Goal: Information Seeking & Learning: Learn about a topic

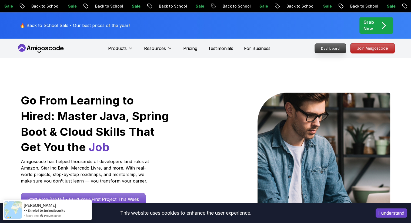
click at [331, 45] on p "Dashboard" at bounding box center [329, 48] width 31 height 9
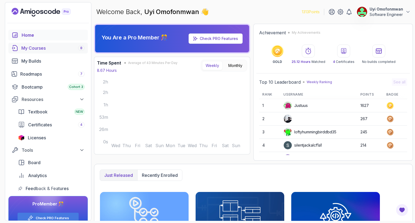
click at [44, 48] on div "My Courses 8" at bounding box center [52, 48] width 63 height 6
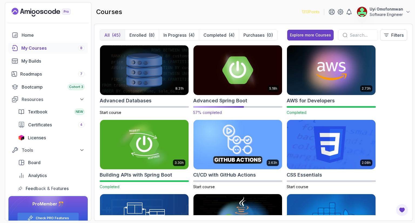
click at [214, 77] on img at bounding box center [237, 70] width 93 height 52
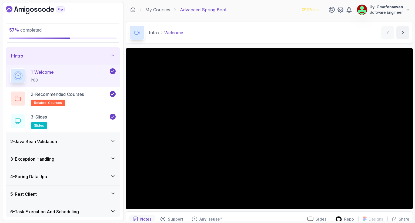
click at [91, 53] on div "1 - Intro" at bounding box center [62, 56] width 105 height 6
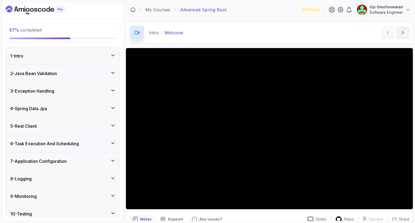
click at [41, 126] on div "5 - Rest Client" at bounding box center [62, 126] width 105 height 6
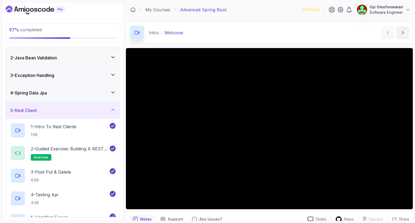
scroll to position [14, 0]
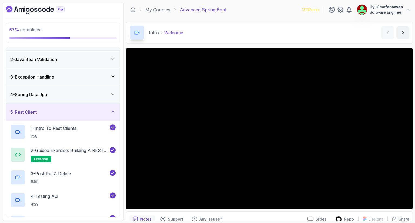
click at [37, 110] on h3 "5 - Rest Client" at bounding box center [23, 112] width 26 height 6
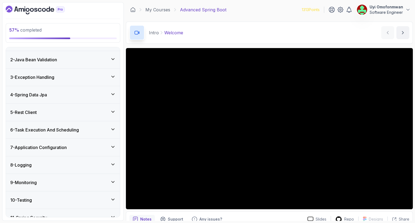
click at [37, 131] on h3 "6 - Task Execution And Scheduling" at bounding box center [44, 130] width 69 height 6
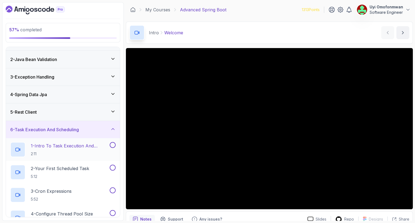
click at [38, 146] on p "1 - Intro To Task Execution And Scheduling" at bounding box center [70, 146] width 78 height 6
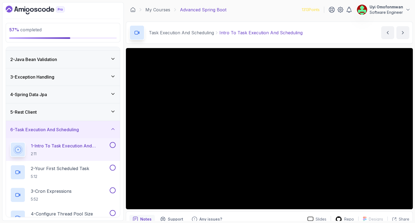
click at [89, 132] on div "6 - Task Execution And Scheduling" at bounding box center [63, 129] width 114 height 17
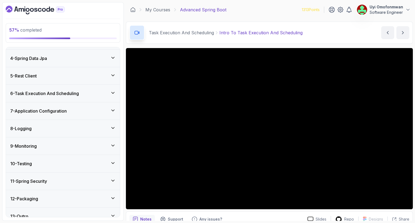
scroll to position [57, 0]
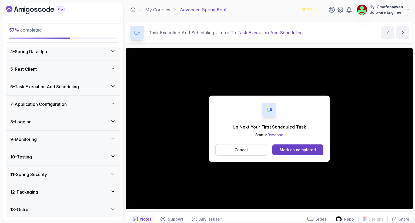
click at [225, 147] on button "Cancel" at bounding box center [241, 149] width 52 height 11
click at [306, 148] on div "Mark as completed" at bounding box center [297, 149] width 36 height 5
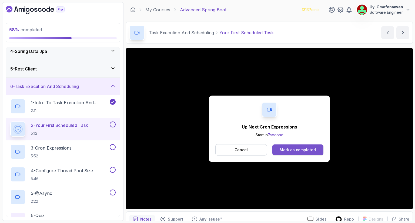
click at [304, 146] on button "Mark as completed" at bounding box center [297, 149] width 51 height 11
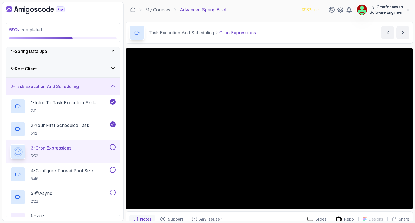
click at [75, 86] on h3 "6 - Task Execution And Scheduling" at bounding box center [44, 86] width 69 height 6
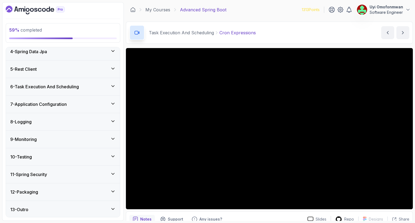
click at [53, 103] on h3 "7 - Application Configuration" at bounding box center [38, 104] width 56 height 6
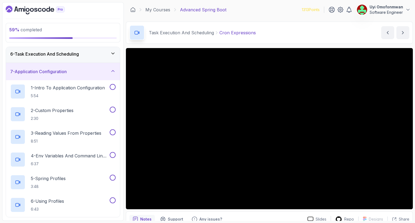
scroll to position [79, 0]
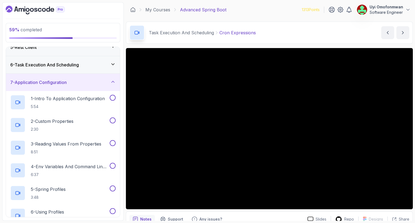
click at [42, 86] on div "7 - Application Configuration" at bounding box center [63, 82] width 114 height 17
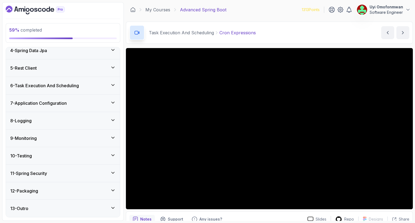
scroll to position [57, 0]
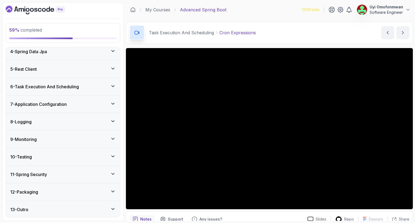
click at [59, 192] on div "12 - Packaging" at bounding box center [62, 192] width 105 height 6
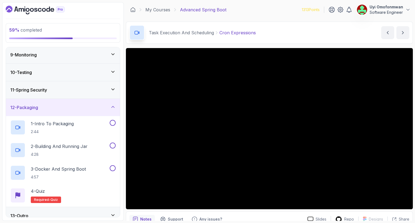
scroll to position [137, 0]
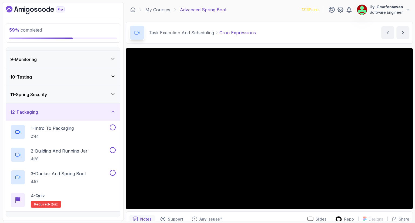
click at [37, 113] on h3 "12 - Packaging" at bounding box center [24, 112] width 28 height 6
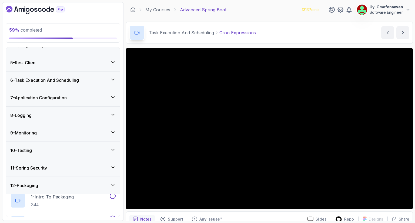
scroll to position [57, 0]
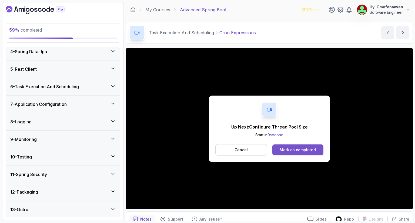
click at [305, 153] on button "Mark as completed" at bounding box center [297, 149] width 51 height 11
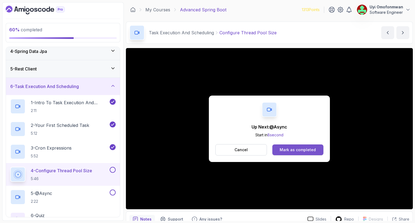
click at [293, 148] on div "Mark as completed" at bounding box center [297, 149] width 36 height 5
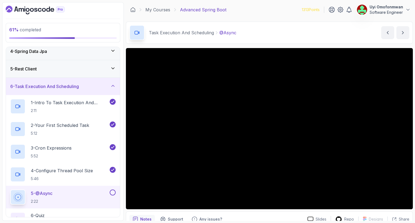
click at [22, 201] on div at bounding box center [18, 197] width 13 height 13
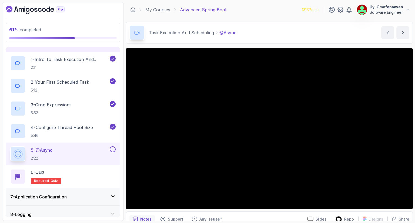
scroll to position [133, 0]
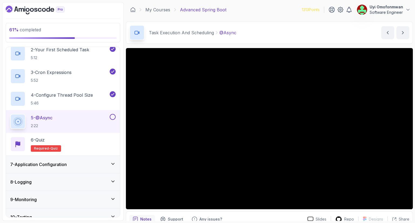
click at [69, 127] on div "5 - @Async 2:22" at bounding box center [59, 121] width 98 height 15
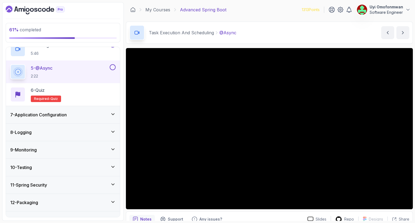
scroll to position [193, 0]
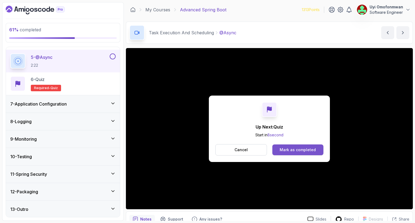
click at [301, 151] on div "Mark as completed" at bounding box center [297, 149] width 36 height 5
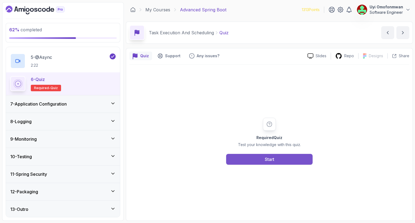
click at [279, 160] on button "Start" at bounding box center [269, 159] width 86 height 11
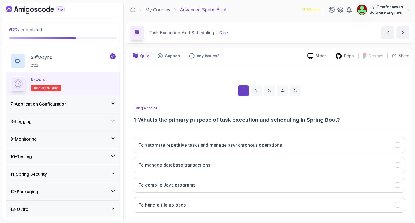
click at [312, 92] on div "1 2 3 4 5" at bounding box center [269, 91] width 271 height 28
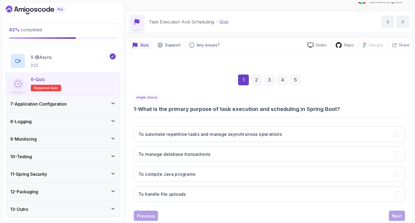
scroll to position [22, 0]
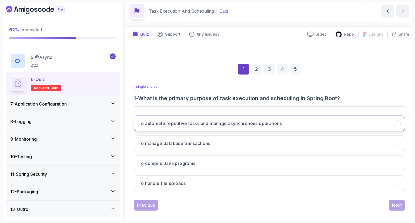
click at [313, 124] on button "To automate repetitive tasks and manage asynchronous operations" at bounding box center [269, 124] width 271 height 16
click at [392, 202] on div "Next" at bounding box center [397, 205] width 10 height 6
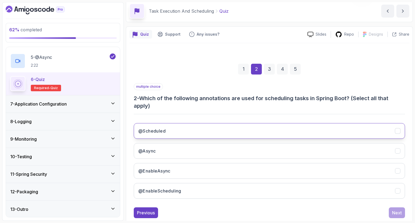
click at [352, 130] on button "@Scheduled" at bounding box center [269, 131] width 271 height 16
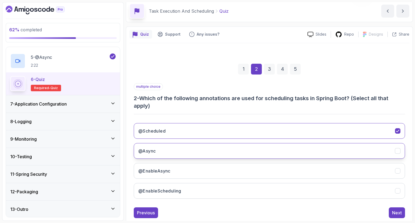
click at [355, 156] on button "@Async" at bounding box center [269, 151] width 271 height 16
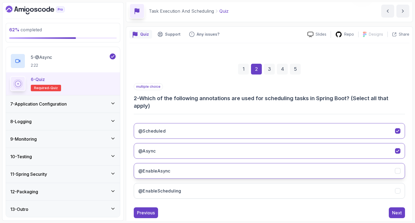
click at [358, 173] on button "@EnableAsync" at bounding box center [269, 171] width 271 height 16
click at [382, 192] on button "@EnableScheduling" at bounding box center [269, 191] width 271 height 16
click at [404, 212] on button "Next" at bounding box center [396, 212] width 16 height 11
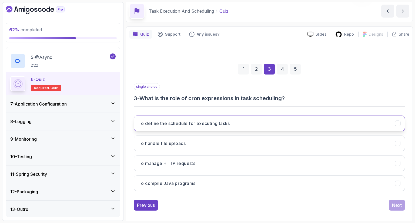
click at [309, 120] on button "To define the schedule for executing tasks" at bounding box center [269, 124] width 271 height 16
click at [391, 208] on button "Next" at bounding box center [396, 205] width 16 height 11
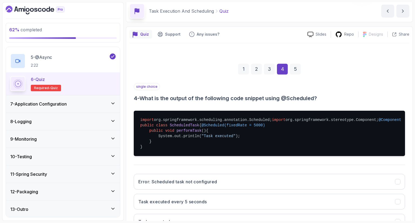
click at [389, 89] on div "single choice 4 - What is the output of the following code snippet using @Sched…" at bounding box center [269, 92] width 271 height 19
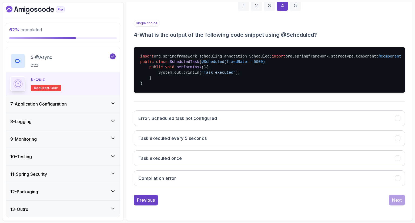
scroll to position [111, 0]
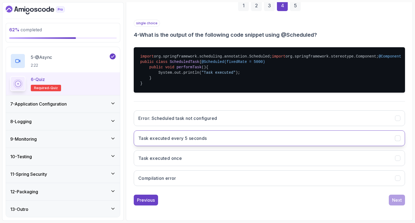
click at [323, 140] on button "Task executed every 5 seconds" at bounding box center [269, 138] width 271 height 16
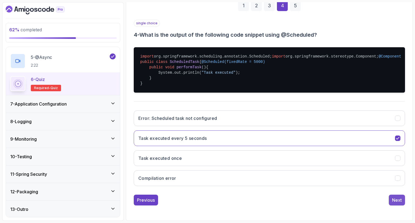
click at [401, 200] on div "Next" at bounding box center [397, 200] width 10 height 6
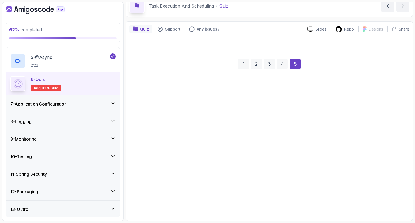
scroll to position [26, 0]
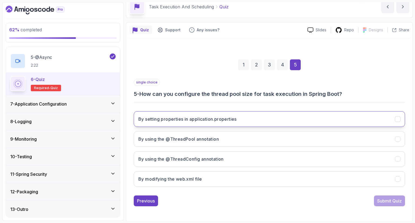
click at [345, 118] on button "By setting properties in application.properties" at bounding box center [269, 119] width 271 height 16
click at [392, 201] on div "Submit Quiz" at bounding box center [389, 201] width 25 height 6
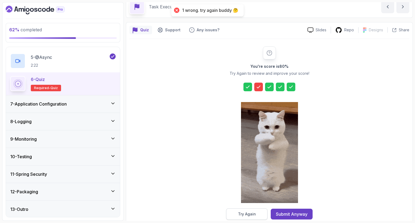
click at [255, 216] on button "Try Again" at bounding box center [246, 213] width 41 height 11
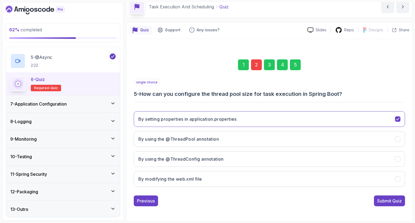
click at [258, 65] on div "2" at bounding box center [256, 64] width 11 height 11
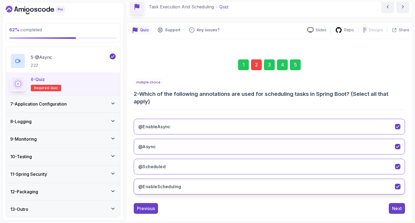
click at [399, 185] on icon "@EnableScheduling" at bounding box center [397, 186] width 5 height 5
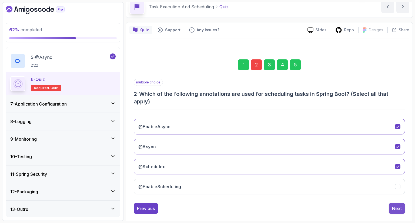
click at [396, 208] on div "Next" at bounding box center [397, 208] width 10 height 6
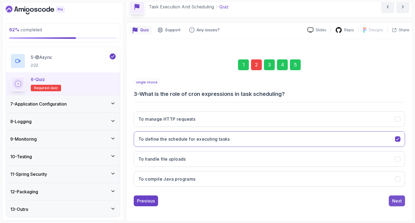
click at [396, 199] on div "Next" at bounding box center [397, 201] width 10 height 6
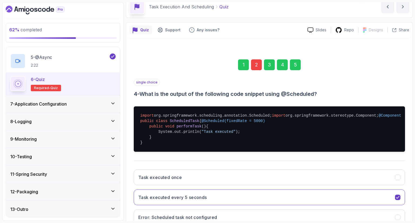
click at [298, 64] on div "5" at bounding box center [295, 64] width 11 height 11
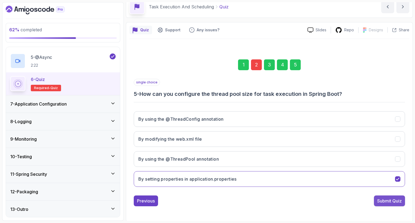
click at [392, 202] on div "Submit Quiz" at bounding box center [389, 201] width 25 height 6
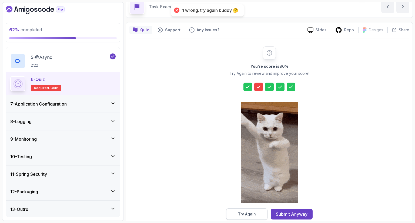
click at [256, 210] on button "Try Again" at bounding box center [246, 213] width 41 height 11
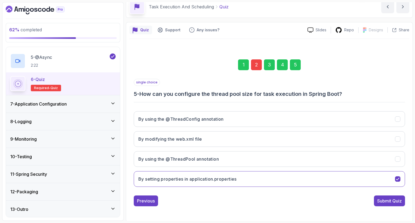
click at [254, 64] on div "2" at bounding box center [256, 64] width 11 height 11
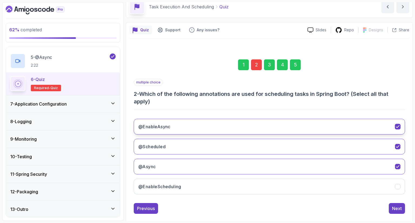
click at [398, 127] on icon "@EnableAsync" at bounding box center [397, 126] width 5 height 5
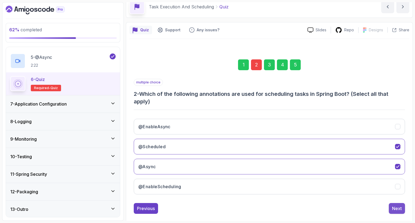
click at [397, 209] on div "Next" at bounding box center [397, 208] width 10 height 6
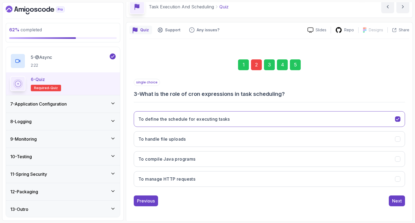
click at [293, 69] on div "5" at bounding box center [295, 64] width 11 height 11
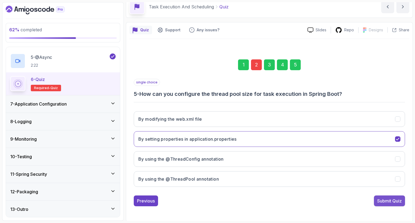
click at [388, 202] on div "Submit Quiz" at bounding box center [389, 201] width 25 height 6
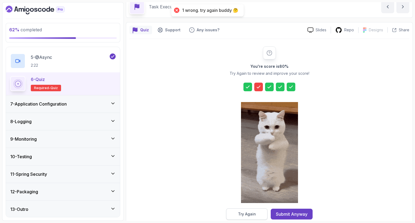
click at [256, 211] on button "Try Again" at bounding box center [246, 213] width 41 height 11
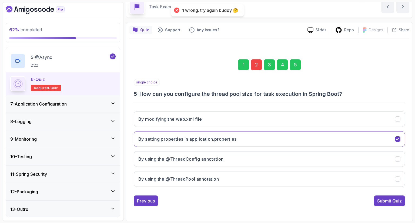
click at [256, 61] on div "2" at bounding box center [256, 64] width 11 height 11
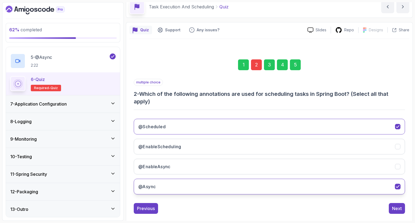
click at [397, 184] on div "@Async" at bounding box center [398, 187] width 6 height 6
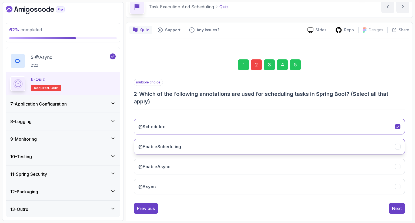
click at [395, 147] on div "@EnableScheduling" at bounding box center [398, 147] width 6 height 6
click at [294, 65] on div "5" at bounding box center [295, 64] width 11 height 11
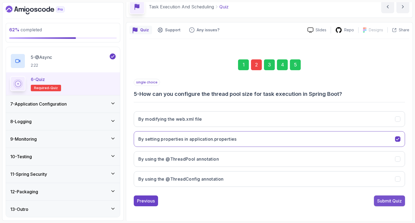
click at [391, 198] on div "Submit Quiz" at bounding box center [389, 201] width 25 height 6
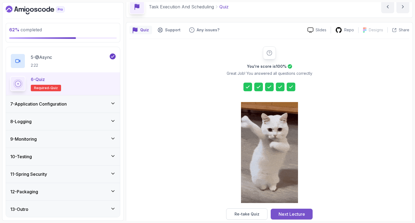
click at [294, 212] on div "Next Lecture" at bounding box center [291, 214] width 26 height 6
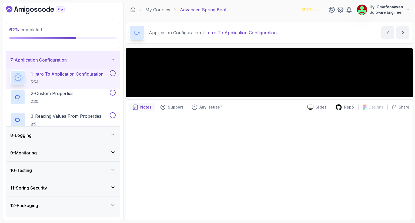
scroll to position [57, 0]
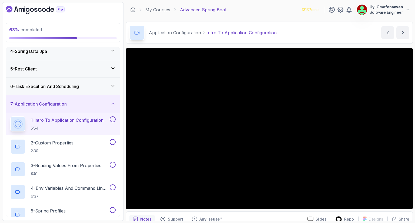
click at [18, 118] on div at bounding box center [18, 124] width 13 height 13
click at [222, 18] on main "My Courses Advanced Spring Boot 1313 Points Uyi Omofonmwan Software Engineer 17…" at bounding box center [269, 111] width 287 height 219
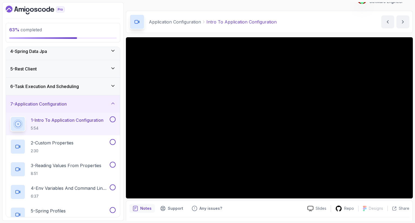
click at [21, 121] on icon at bounding box center [17, 124] width 7 height 7
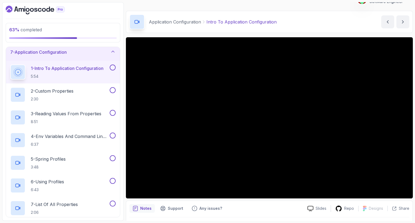
scroll to position [120, 0]
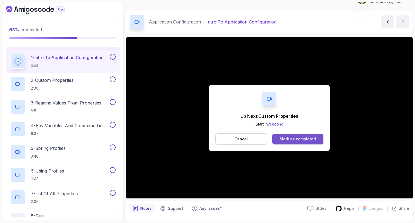
click at [313, 141] on div "Mark as completed" at bounding box center [297, 138] width 36 height 5
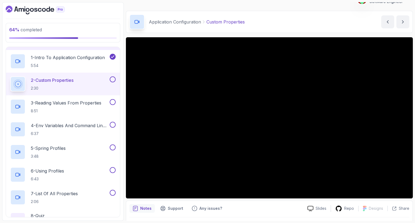
click at [17, 79] on div at bounding box center [18, 84] width 13 height 13
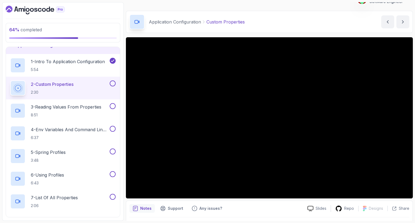
scroll to position [120, 0]
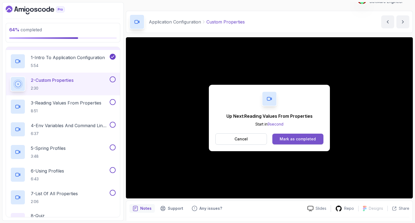
click at [308, 137] on div "Mark as completed" at bounding box center [297, 138] width 36 height 5
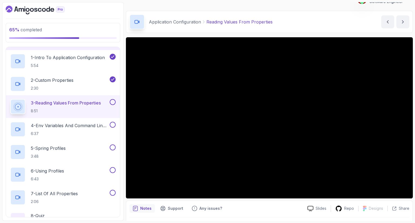
click at [113, 103] on button at bounding box center [113, 102] width 6 height 6
click at [73, 129] on h2 "4 - Env Variables And Command Line Arguments 6:37" at bounding box center [70, 129] width 78 height 14
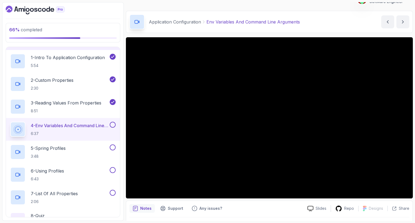
click at [29, 125] on div "4 - Env Variables And Command Line Arguments 6:37" at bounding box center [59, 129] width 98 height 15
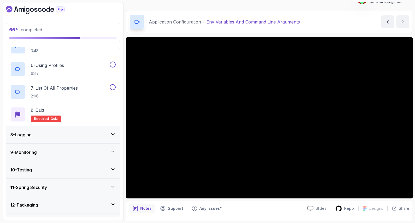
scroll to position [238, 0]
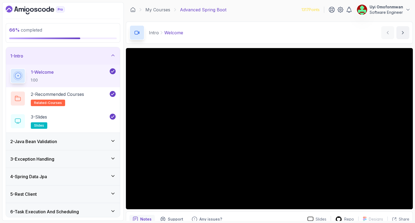
click at [30, 13] on icon "Dashboard" at bounding box center [35, 10] width 59 height 9
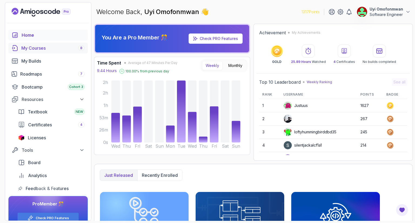
click at [29, 46] on div "My Courses 8" at bounding box center [52, 48] width 63 height 6
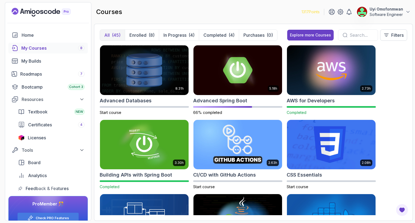
click at [407, 75] on div "All (45) Enrolled (8) In Progress (4) Completed (4) Purchases (0) Explore more …" at bounding box center [253, 122] width 318 height 197
click at [349, 32] on input "text" at bounding box center [361, 35] width 24 height 6
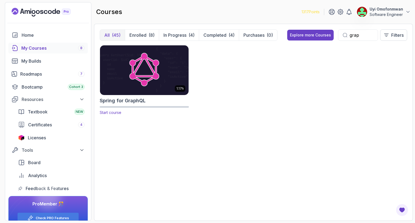
type input "grap"
click at [150, 81] on img at bounding box center [144, 70] width 93 height 52
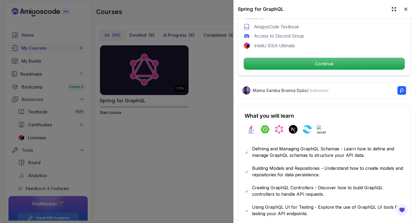
scroll to position [196, 0]
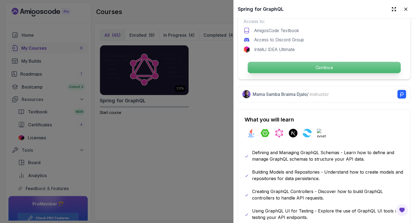
click at [362, 67] on p "Continue" at bounding box center [324, 67] width 153 height 11
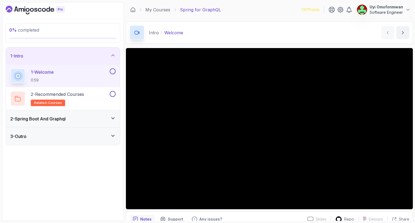
click at [96, 116] on div "2 - Spring Boot And Graphql" at bounding box center [62, 119] width 105 height 6
